Goal: Task Accomplishment & Management: Manage account settings

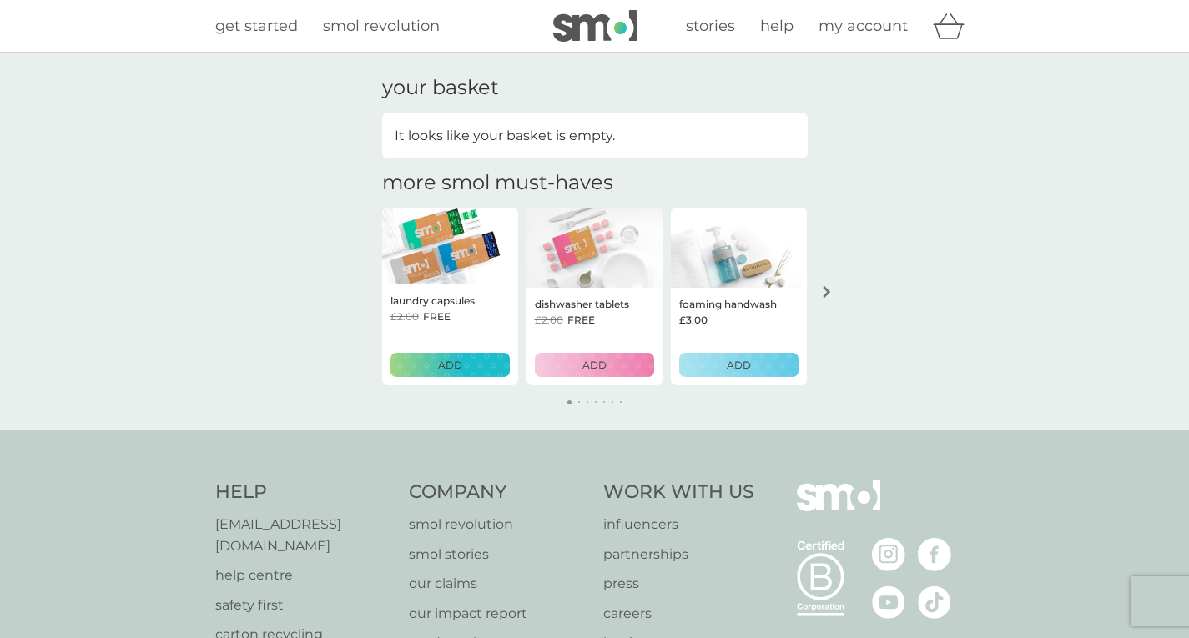
click at [862, 22] on span "my account" at bounding box center [863, 26] width 89 height 18
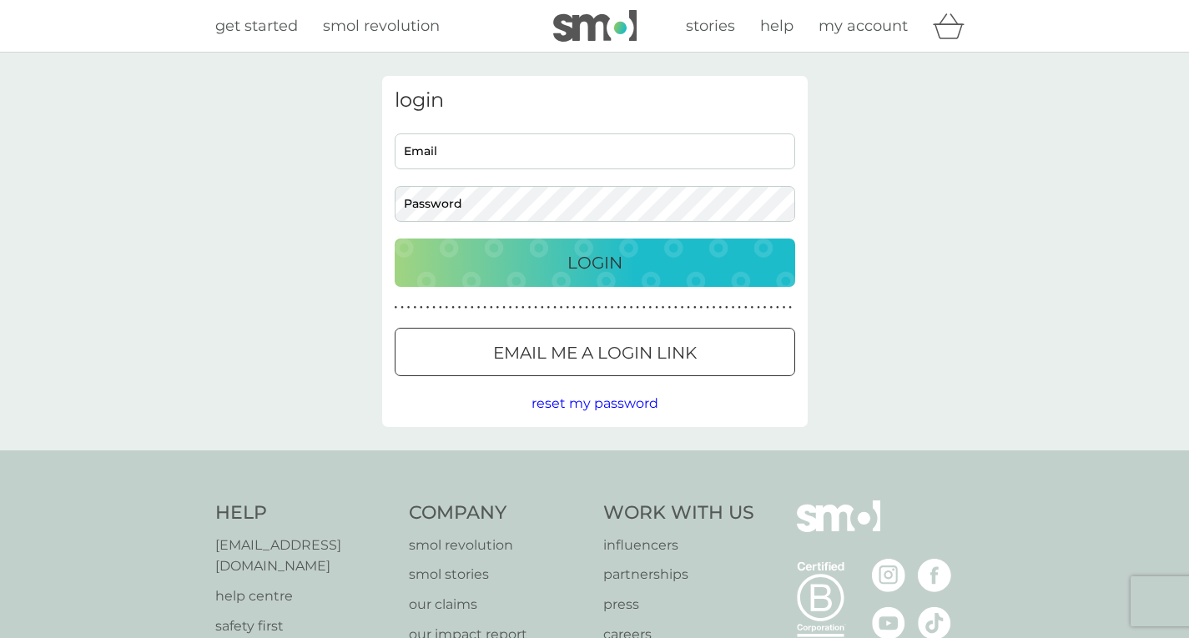
type input "[EMAIL_ADDRESS][DOMAIN_NAME]"
click at [629, 263] on div "Login" at bounding box center [594, 263] width 367 height 27
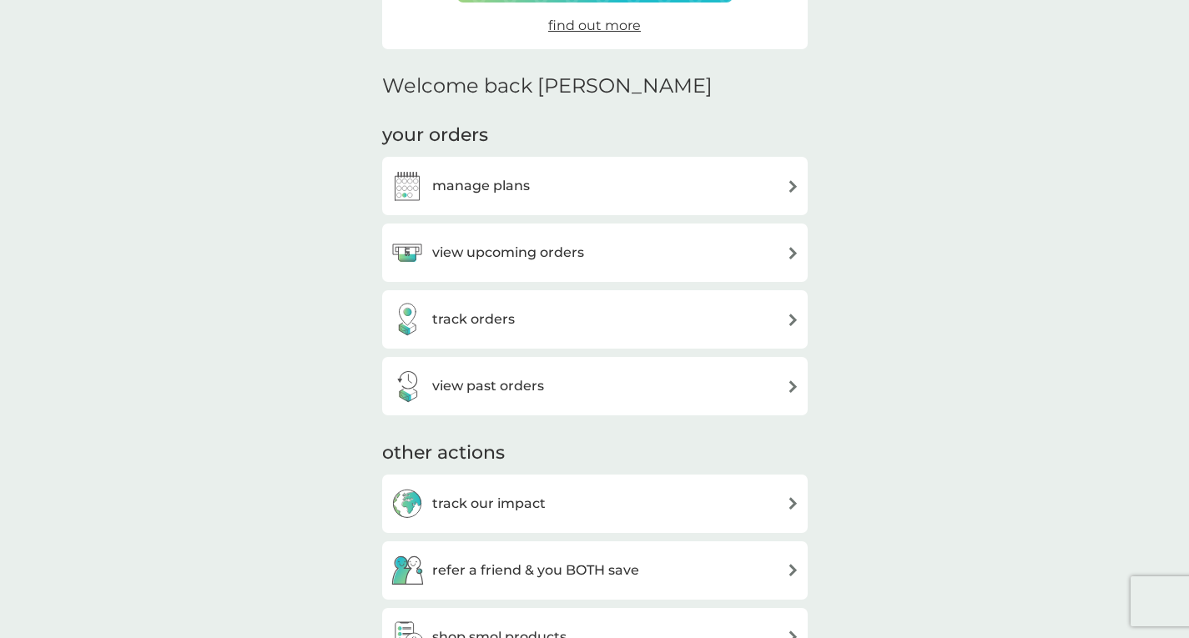
scroll to position [353, 0]
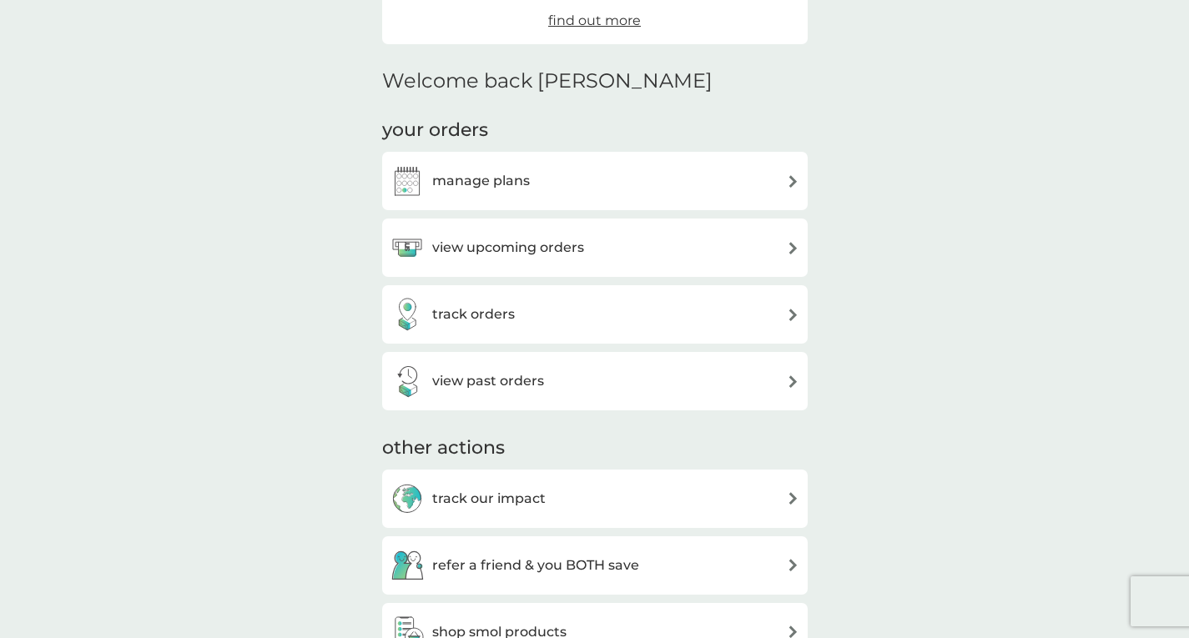
click at [468, 179] on h3 "manage plans" at bounding box center [481, 181] width 98 height 22
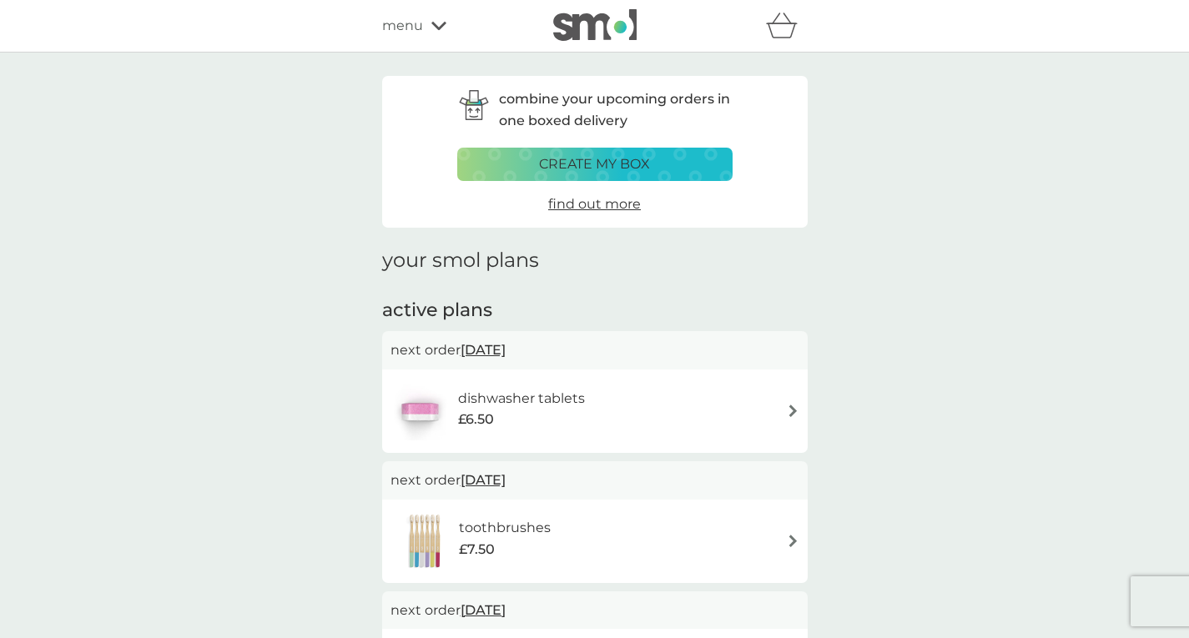
click at [506, 341] on span "12 Nov 2025" at bounding box center [483, 350] width 45 height 33
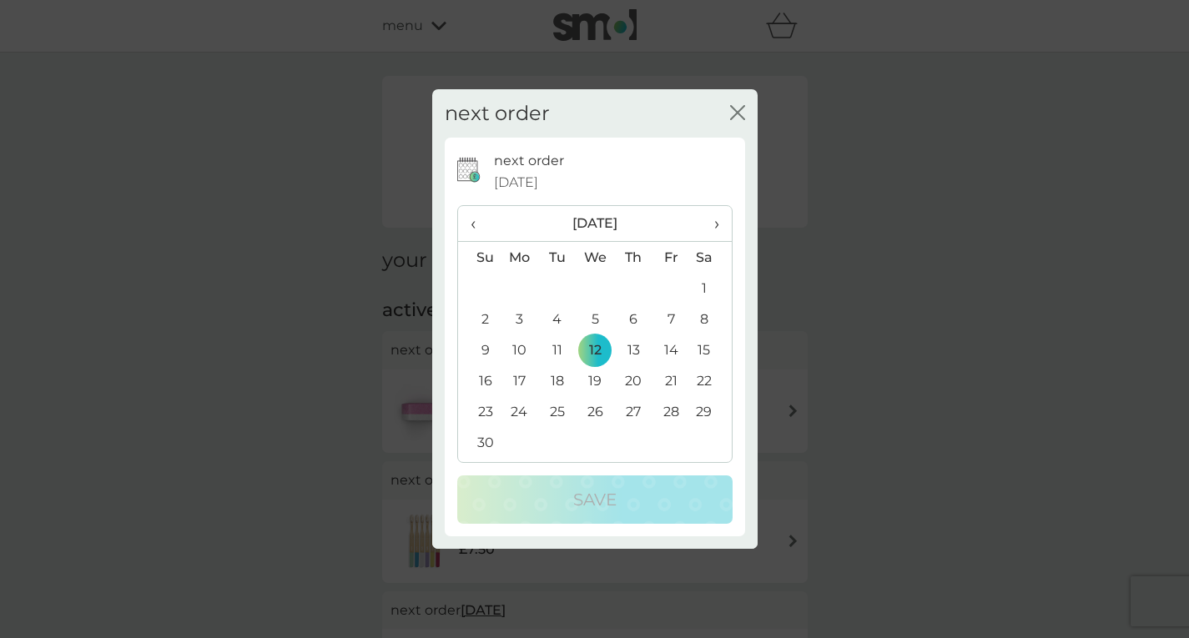
click at [734, 102] on div "close" at bounding box center [737, 114] width 15 height 24
click at [738, 111] on icon "close" at bounding box center [741, 112] width 7 height 13
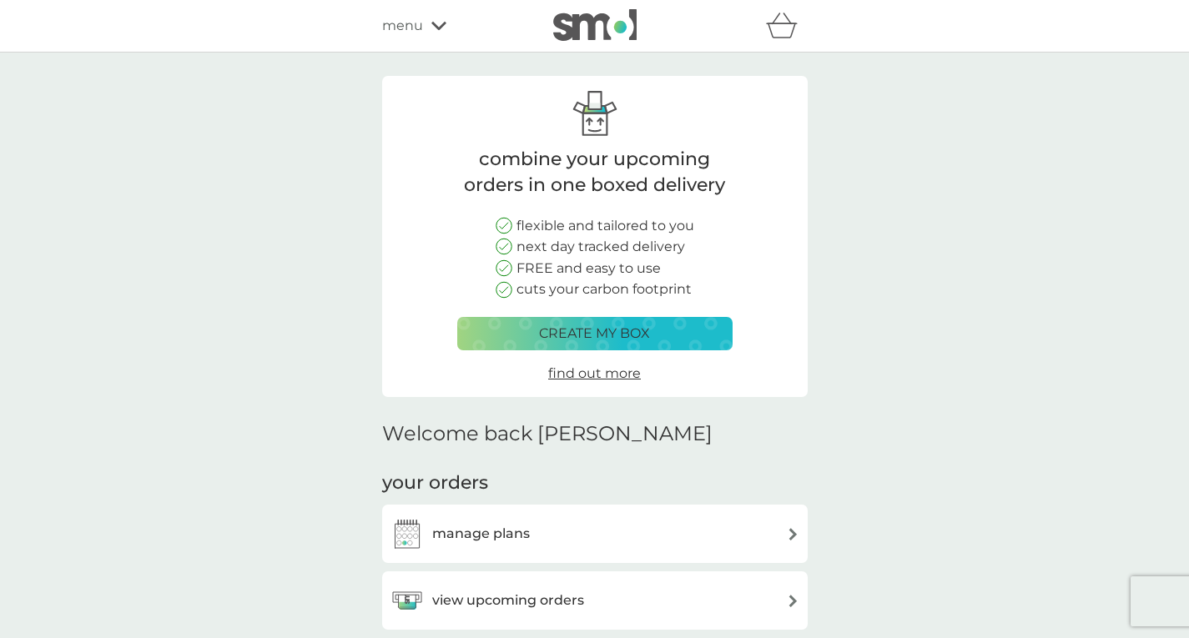
scroll to position [353, 0]
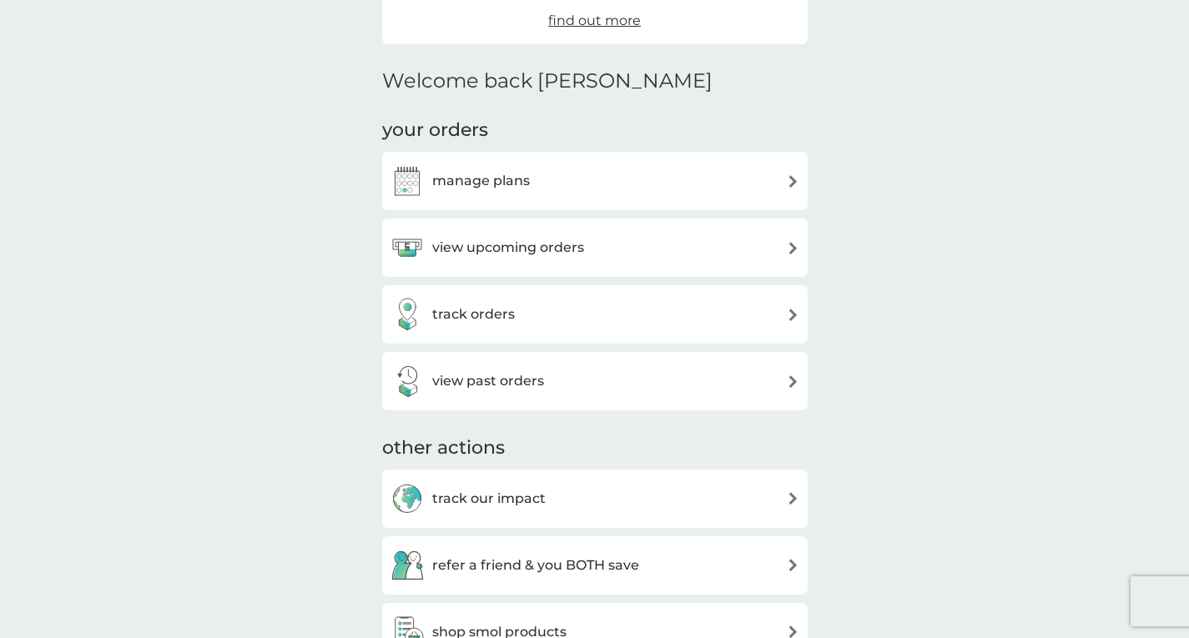
click at [464, 245] on h3 "view upcoming orders" at bounding box center [508, 248] width 152 height 22
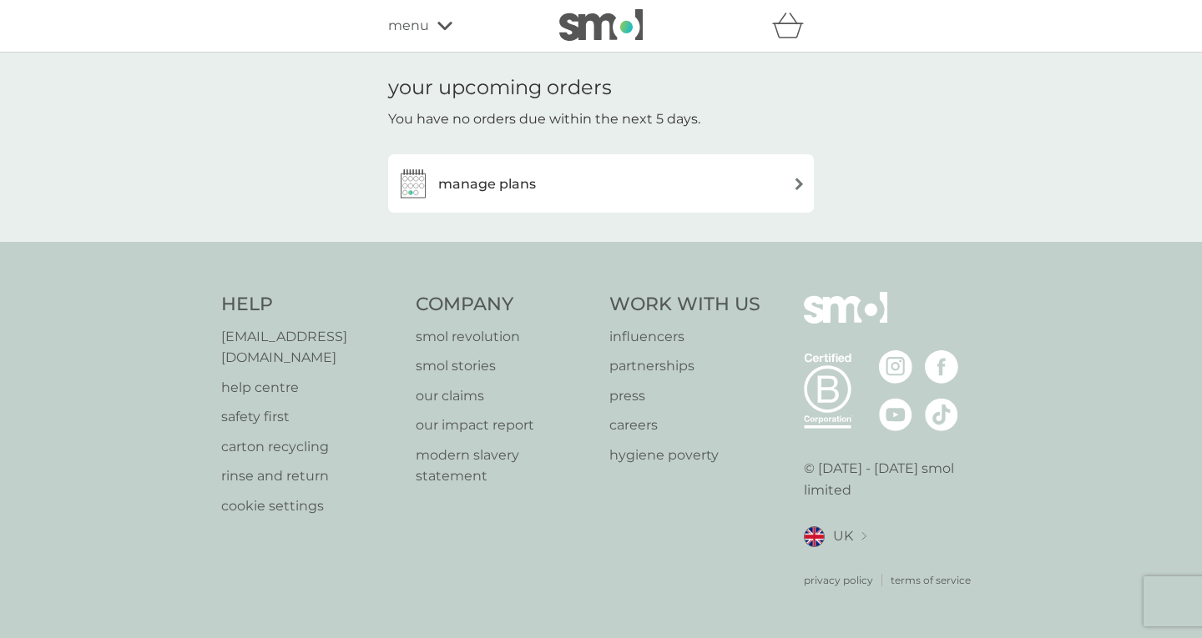
click at [490, 181] on h3 "manage plans" at bounding box center [487, 185] width 98 height 22
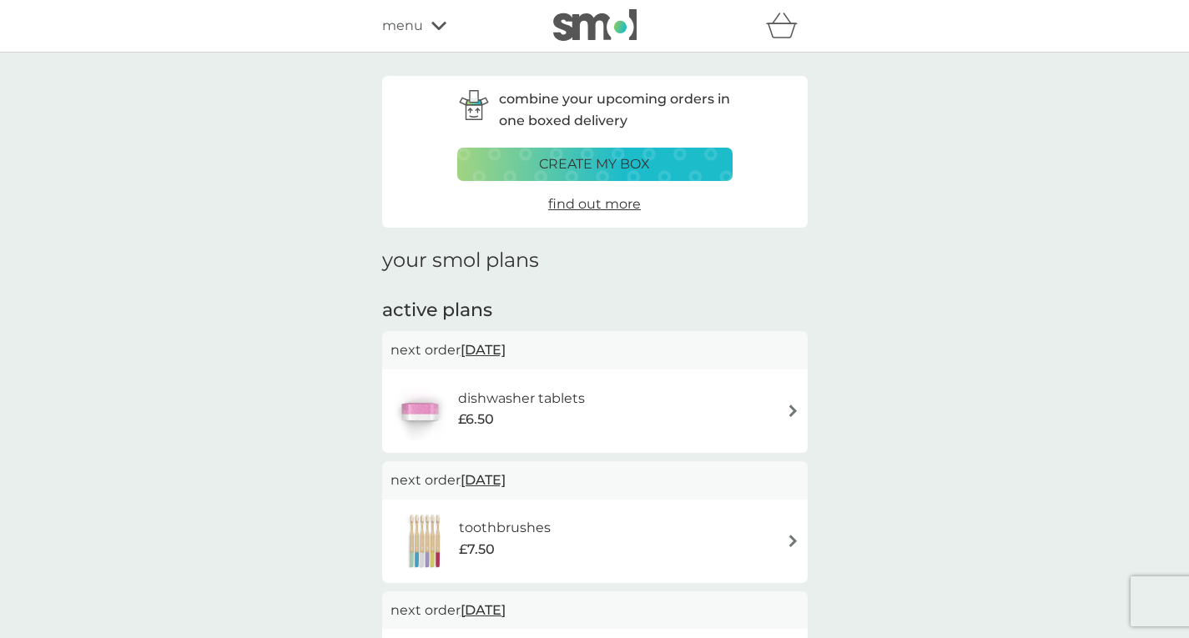
click at [421, 26] on span "menu" at bounding box center [402, 26] width 41 height 22
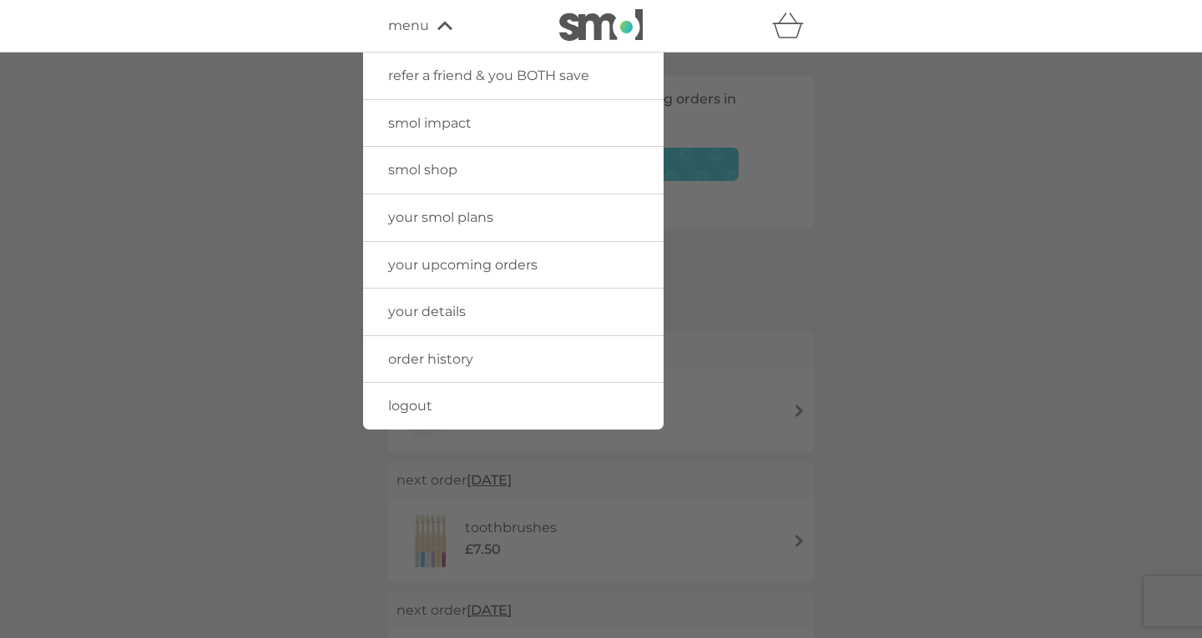
click at [411, 404] on span "logout" at bounding box center [410, 406] width 44 height 16
